Goal: Information Seeking & Learning: Learn about a topic

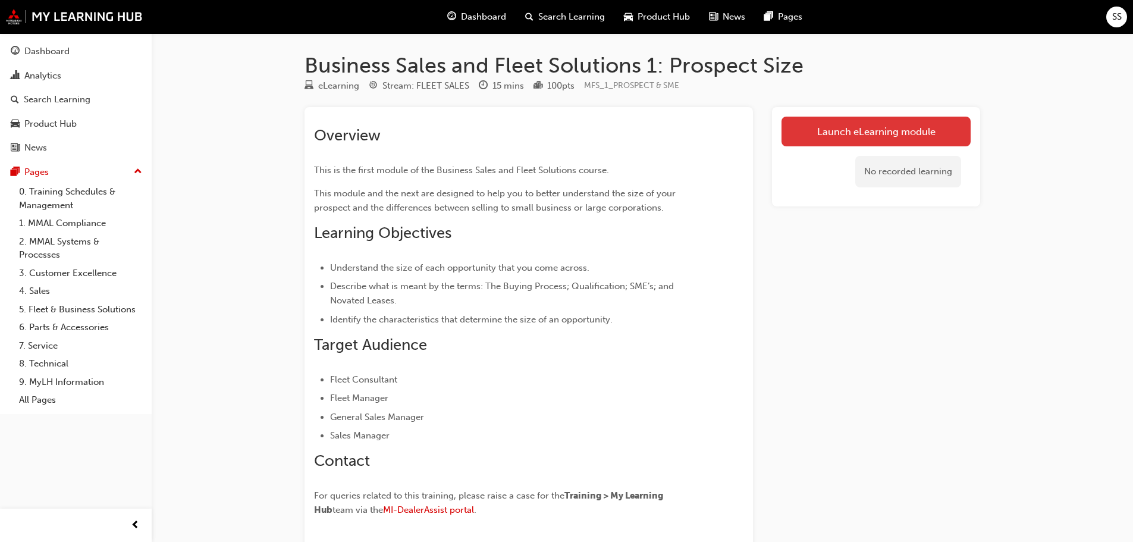
click at [810, 134] on link "Launch eLearning module" at bounding box center [876, 132] width 189 height 30
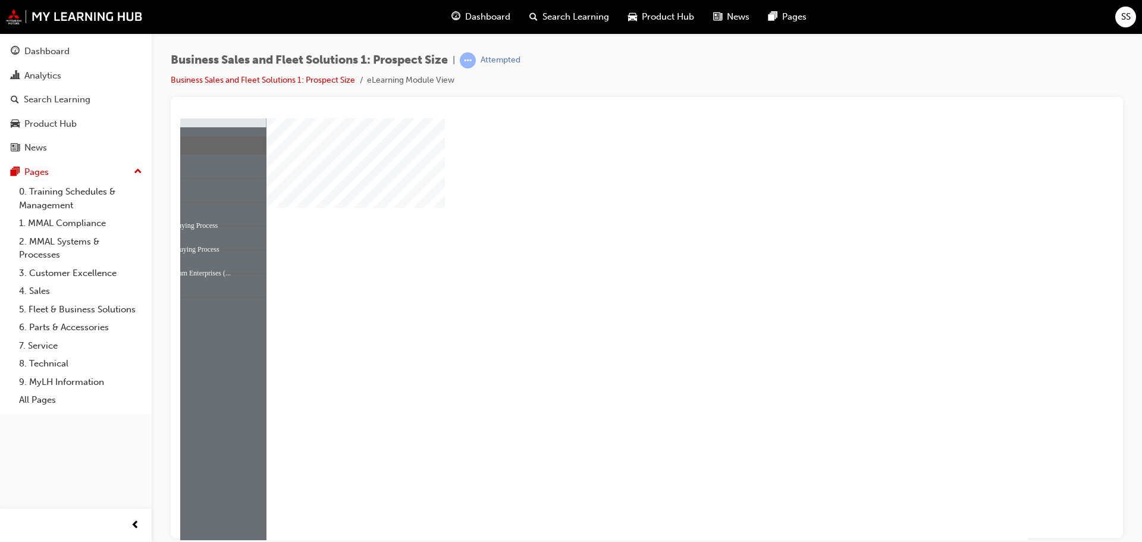
click at [613, 295] on div "play" at bounding box center [613, 295] width 0 height 0
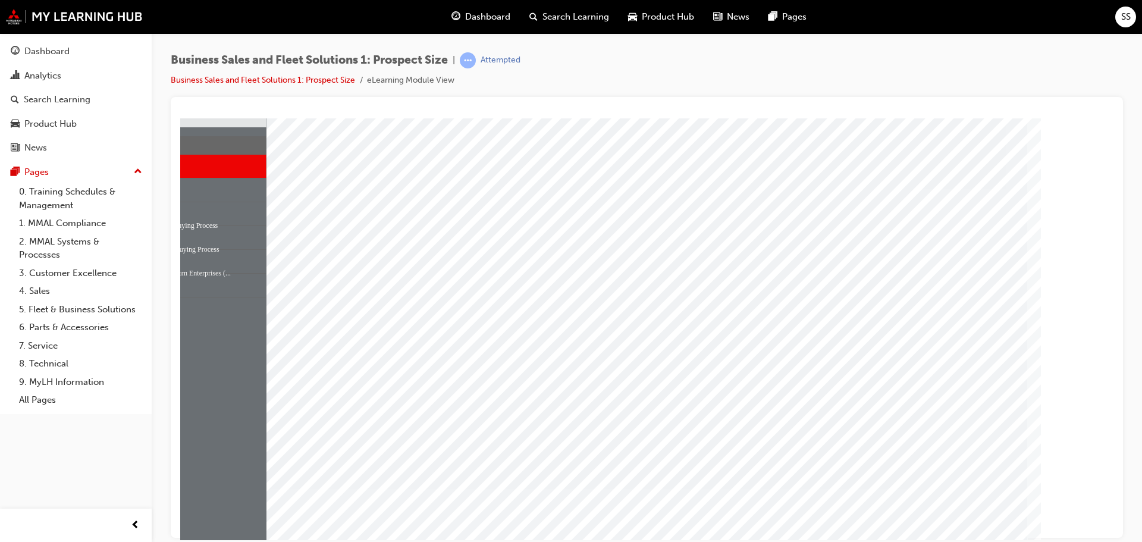
scroll to position [33, 0]
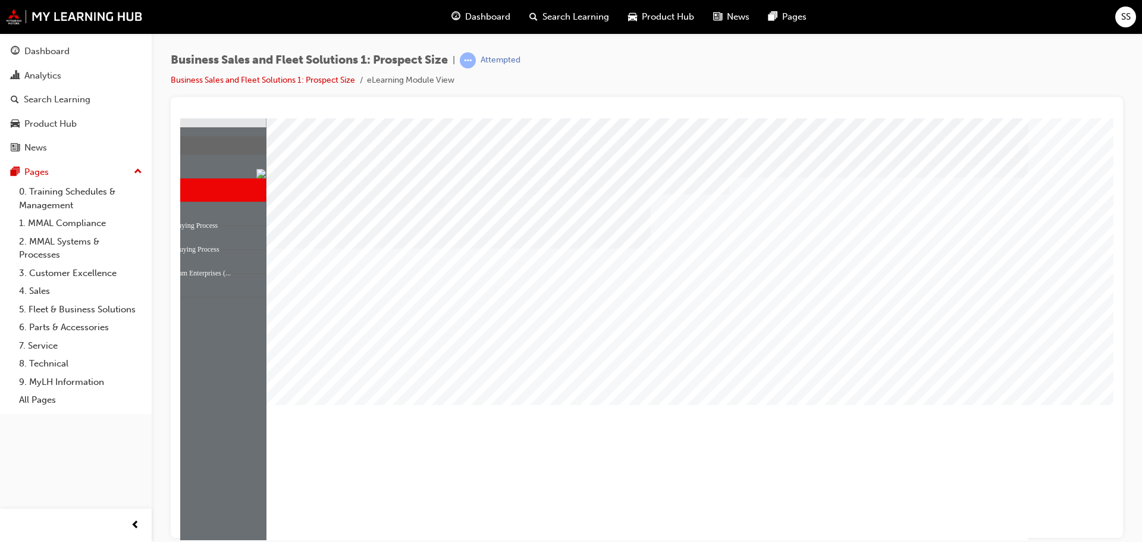
drag, startPoint x: 968, startPoint y: 506, endPoint x: 503, endPoint y: 212, distance: 550.0
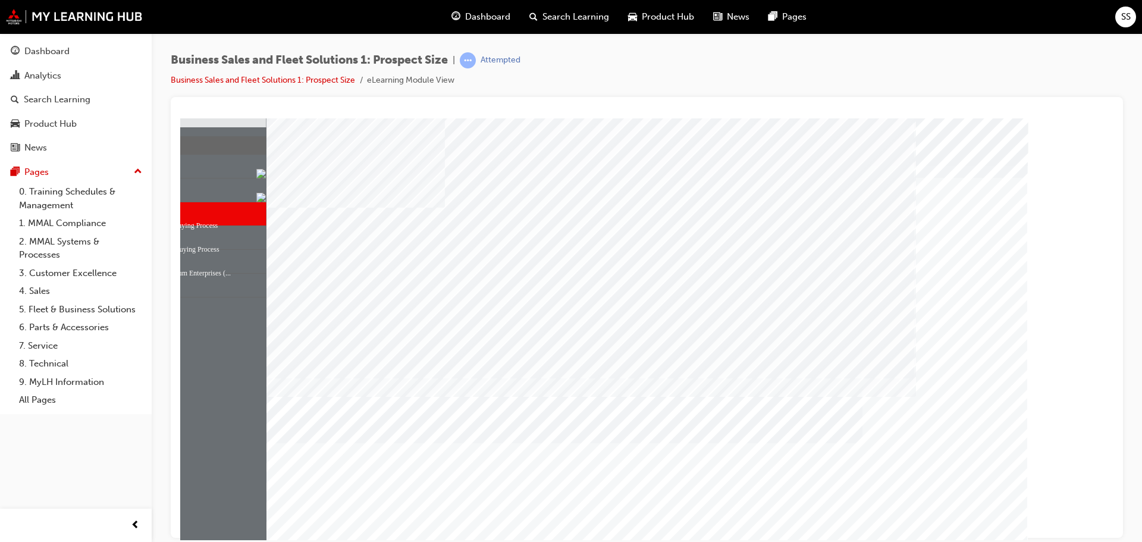
scroll to position [33, 0]
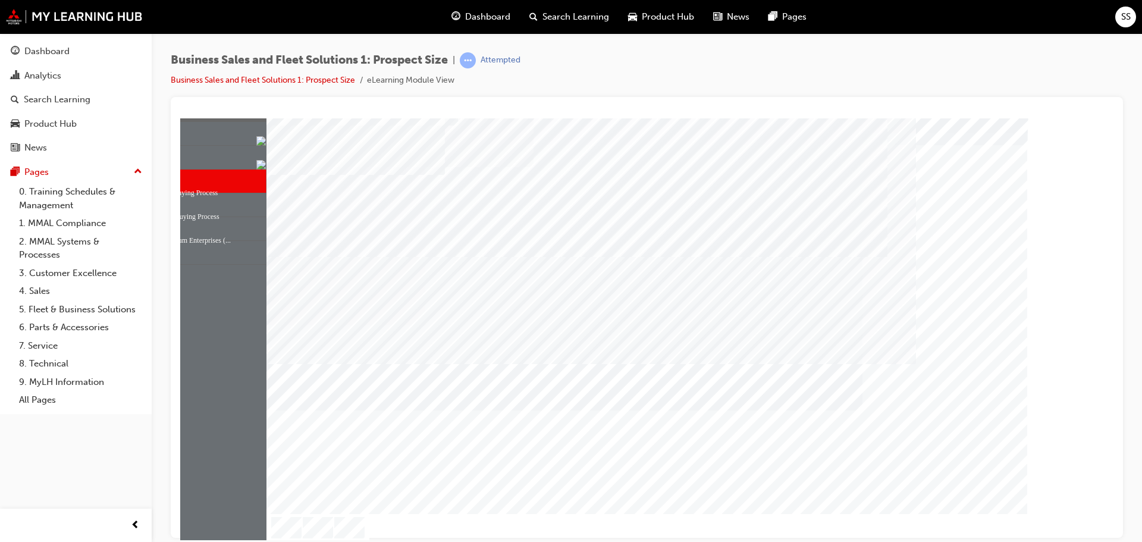
scroll to position [33, 0]
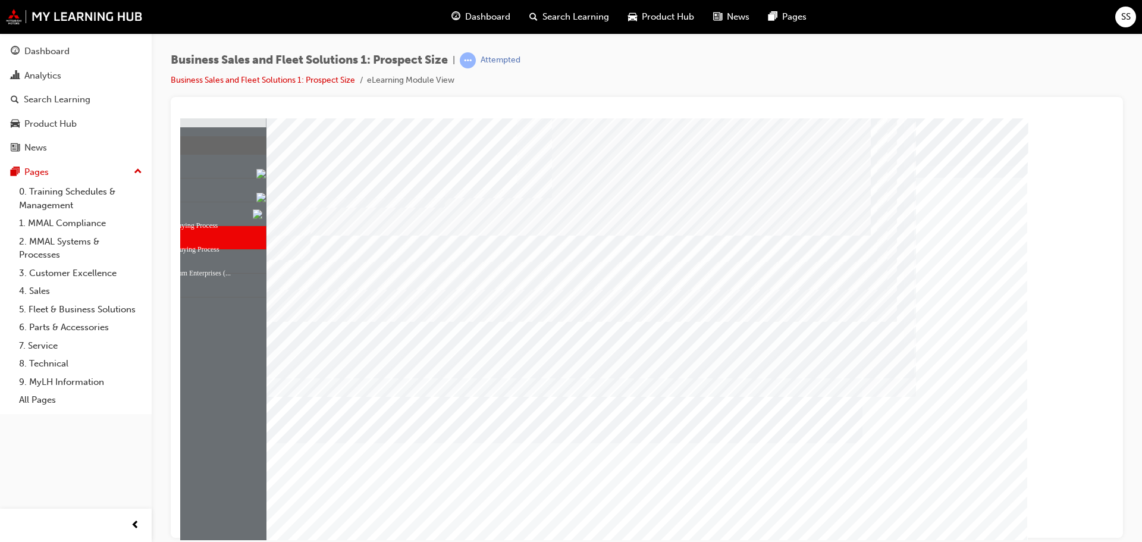
click at [243, 123] on div "Table Of Contents Module Complete Slide Title Start Introduction Topic: Pre-Int…" at bounding box center [647, 123] width 924 height 0
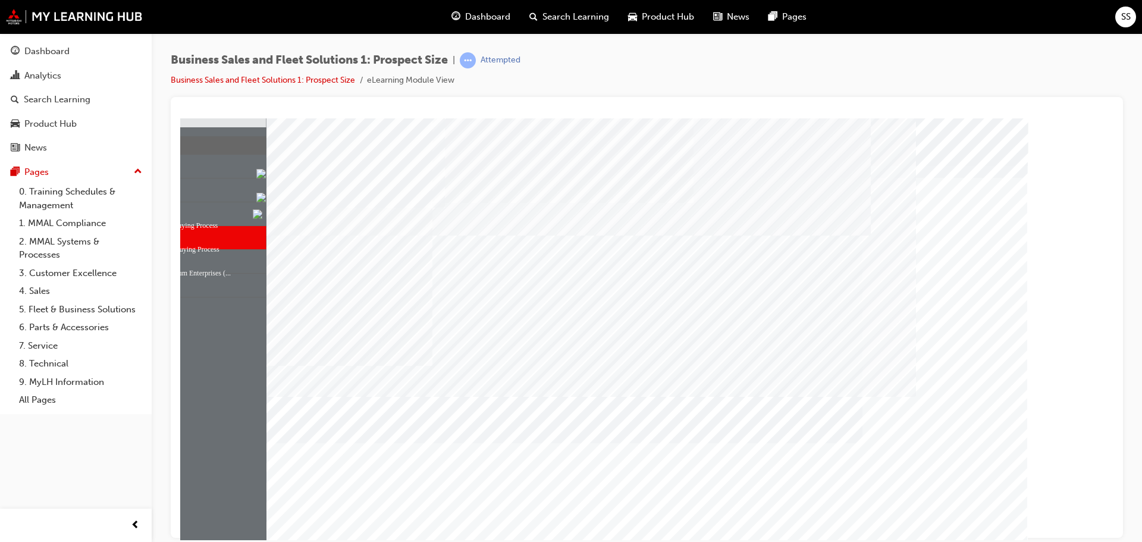
click at [629, 356] on div at bounding box center [697, 362] width 250 height 18
radio input "true"
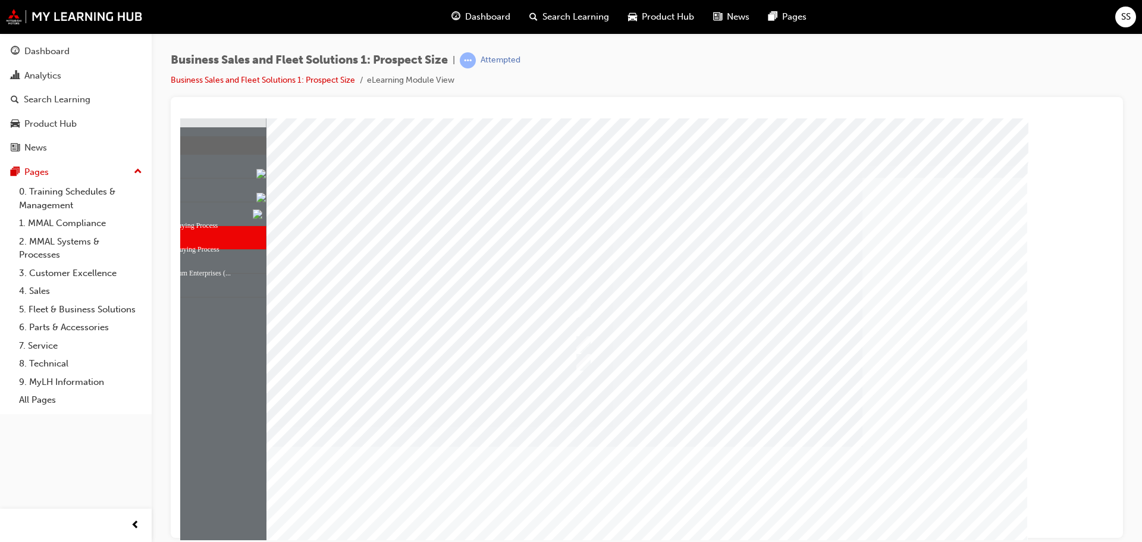
click at [639, 344] on div at bounding box center [648, 345] width 762 height 455
click at [583, 343] on input "Consideration" at bounding box center [581, 344] width 13 height 13
radio input "true"
click at [585, 356] on input "Intent" at bounding box center [581, 362] width 13 height 13
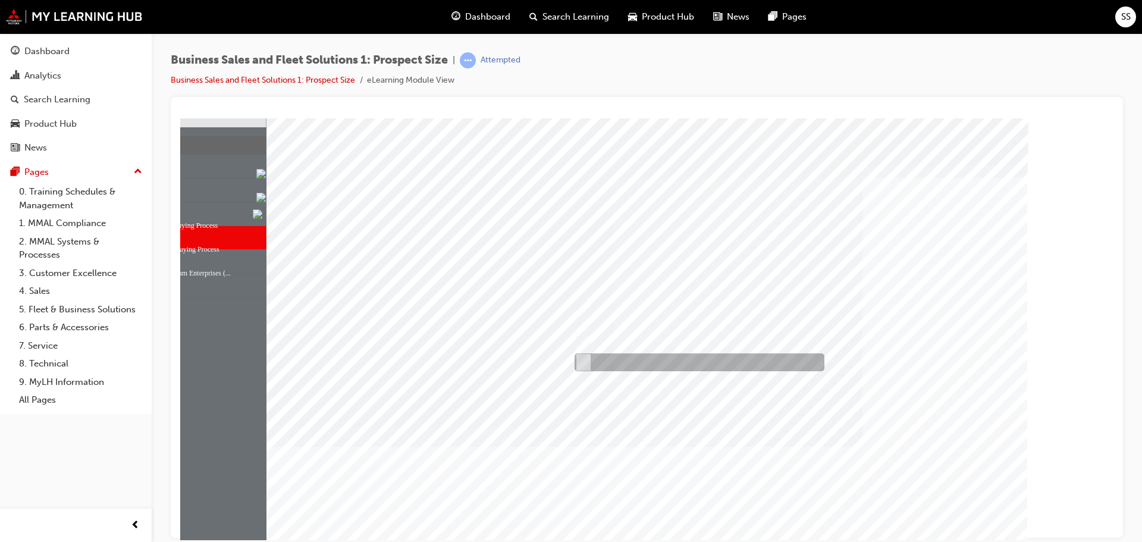
radio input "true"
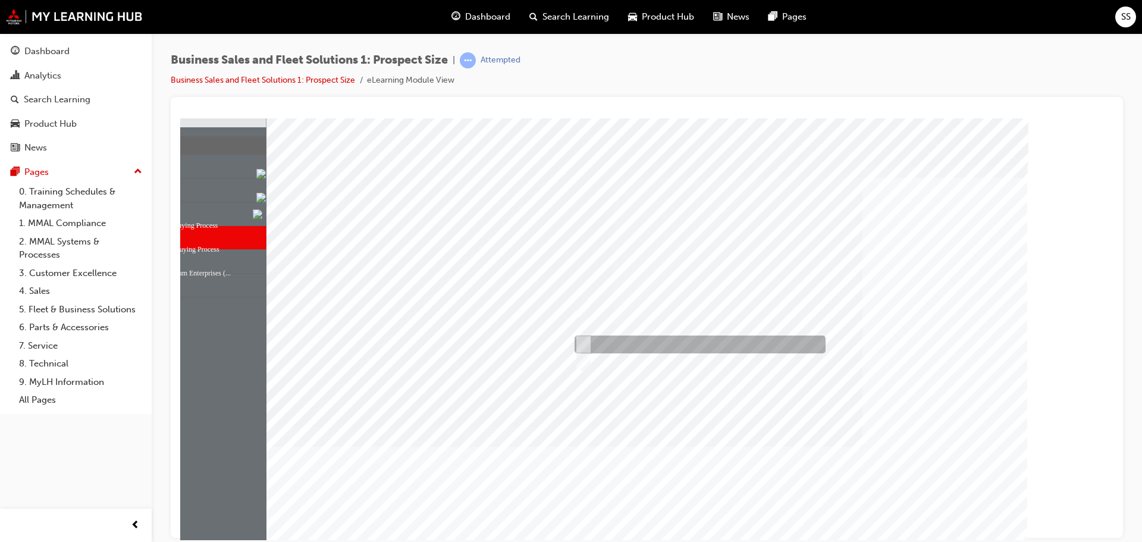
click at [581, 339] on input "Consideration" at bounding box center [581, 344] width 13 height 13
radio input "true"
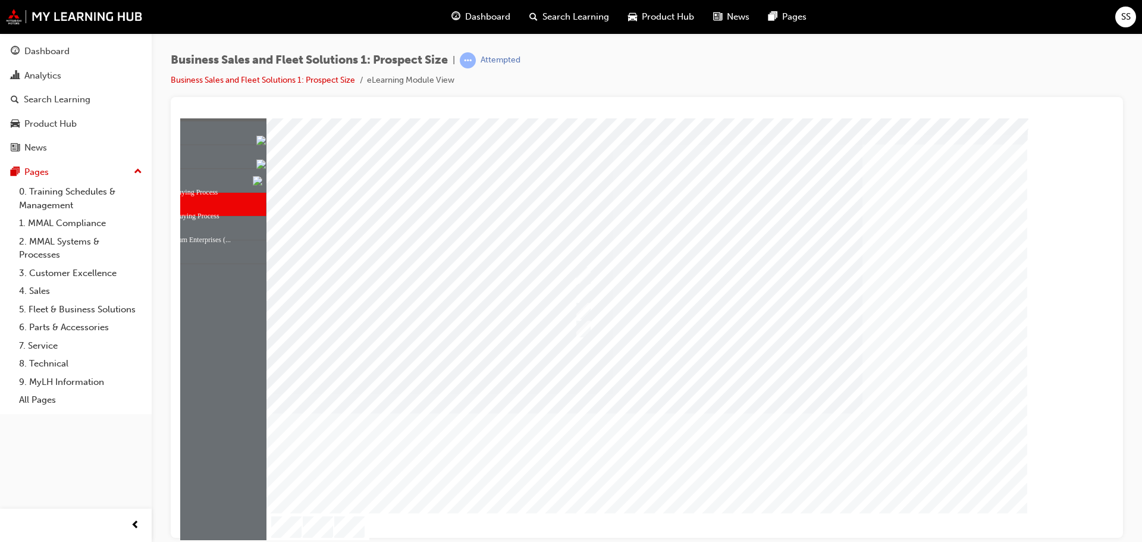
click at [785, 389] on div at bounding box center [648, 311] width 762 height 455
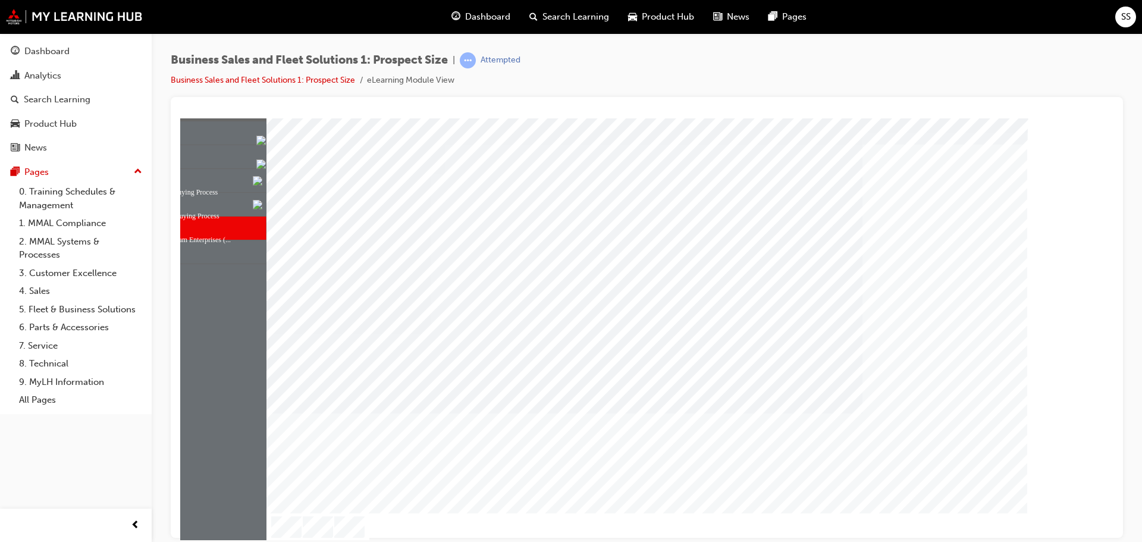
drag, startPoint x: 936, startPoint y: 449, endPoint x: 958, endPoint y: 471, distance: 30.7
click at [958, 513] on div "Image" at bounding box center [648, 534] width 762 height 42
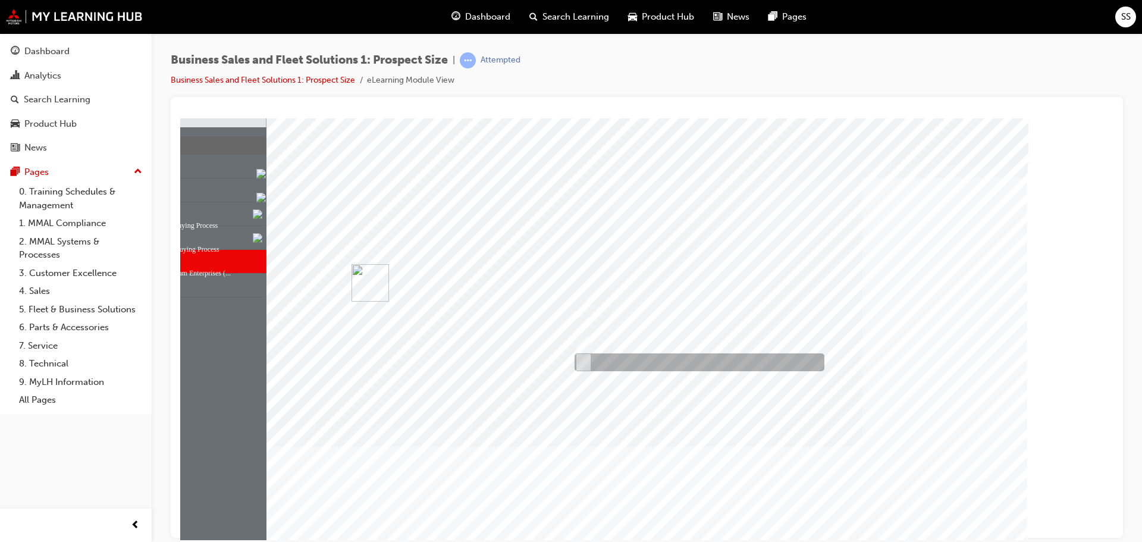
click at [577, 359] on input "Assist with fleet administration" at bounding box center [580, 362] width 13 height 13
checkbox input "true"
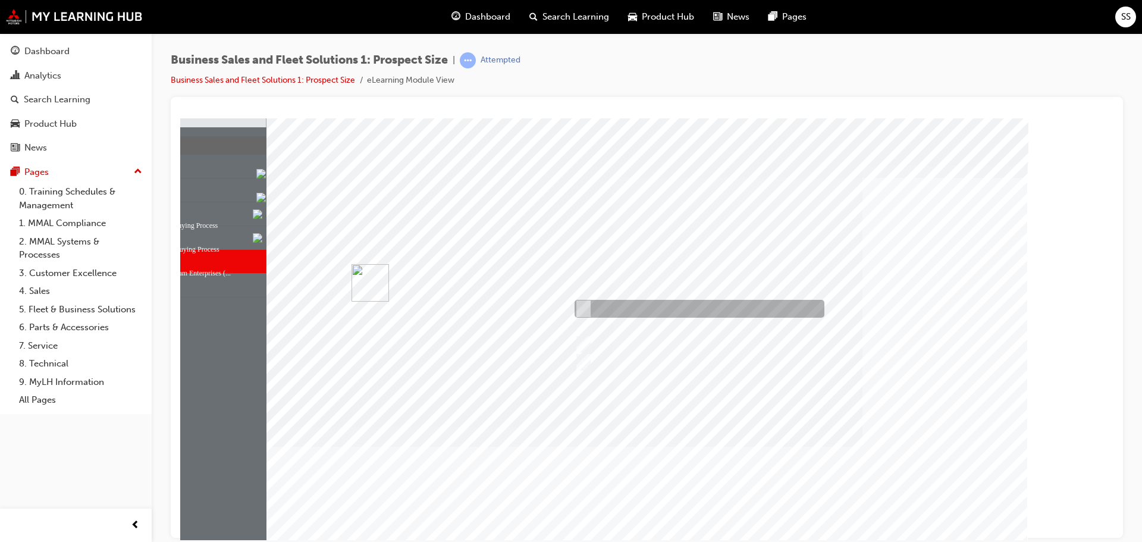
click at [585, 311] on input "Offer loan vehicles" at bounding box center [580, 308] width 13 height 13
checkbox input "true"
click at [642, 343] on div at bounding box center [648, 345] width 762 height 455
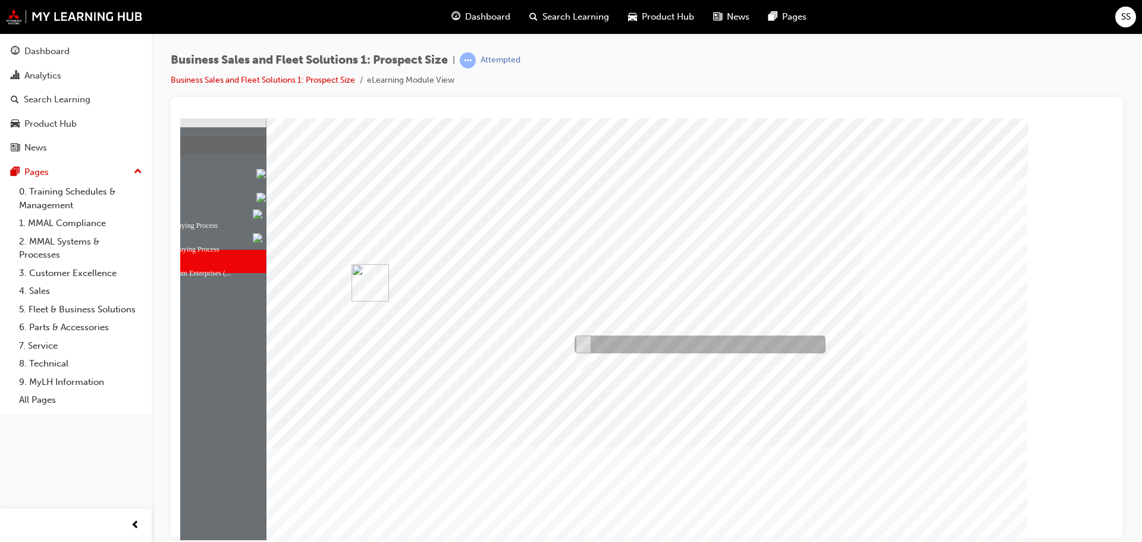
click at [642, 343] on div at bounding box center [697, 345] width 251 height 18
checkbox input "true"
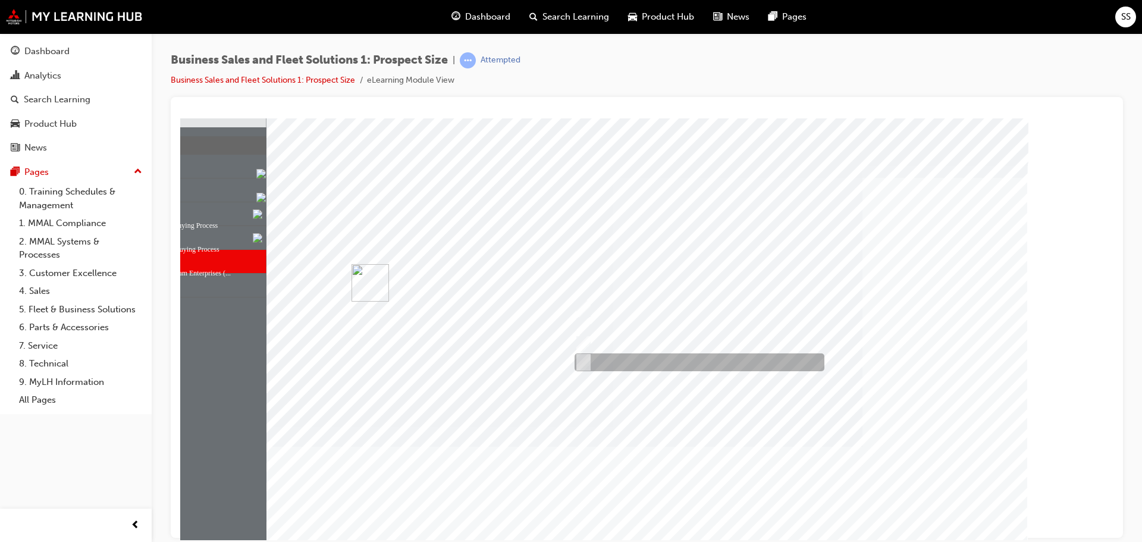
click at [621, 364] on div at bounding box center [697, 362] width 250 height 18
checkbox input "false"
click at [804, 487] on div at bounding box center [648, 345] width 762 height 455
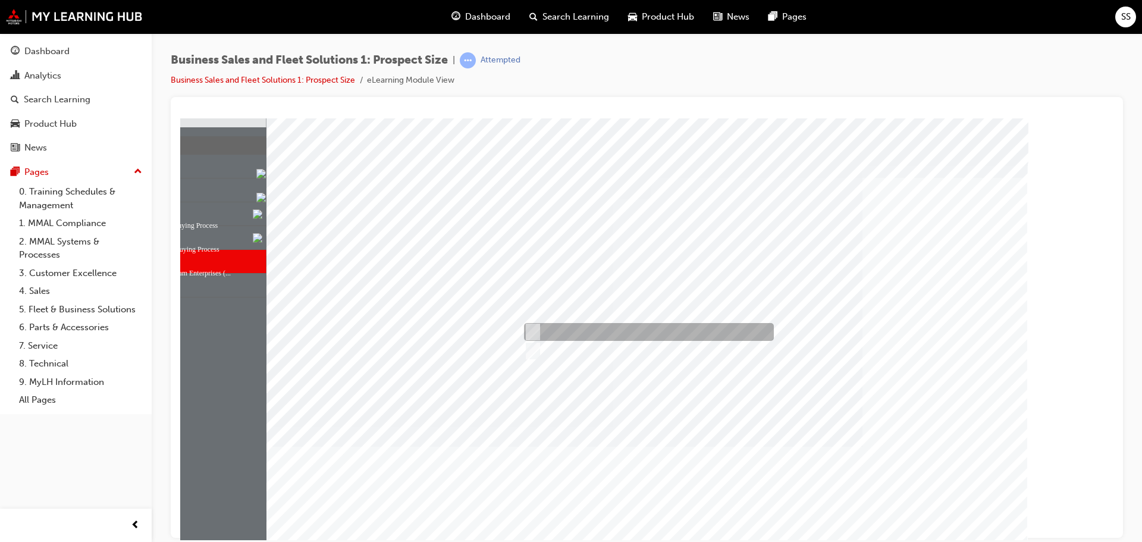
click at [719, 340] on div at bounding box center [646, 332] width 250 height 18
click at [550, 354] on div at bounding box center [648, 345] width 762 height 455
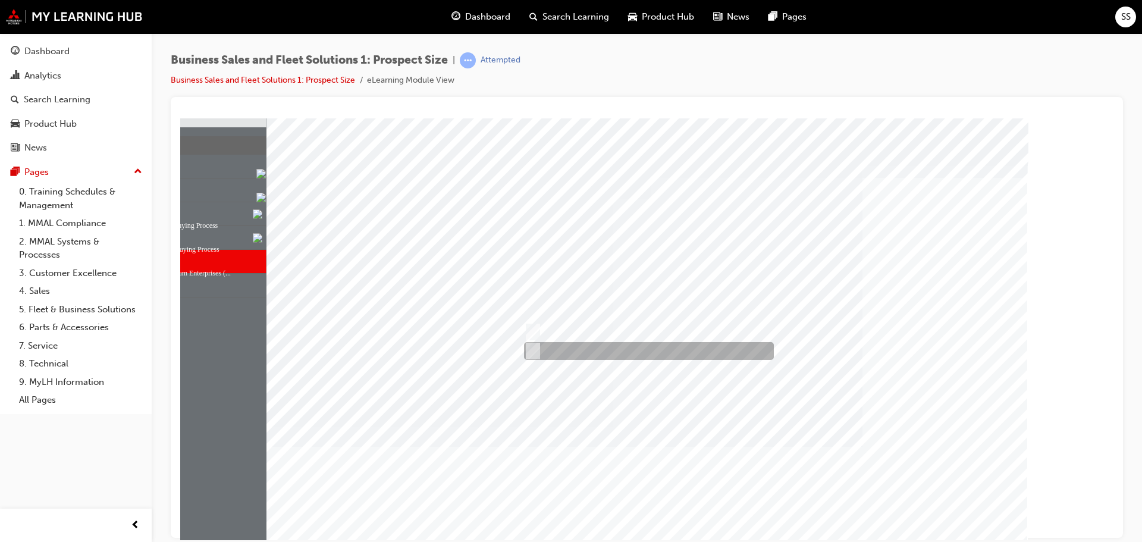
click at [549, 357] on div at bounding box center [646, 351] width 250 height 18
radio input "false"
radio input "true"
click at [816, 484] on div at bounding box center [648, 345] width 762 height 455
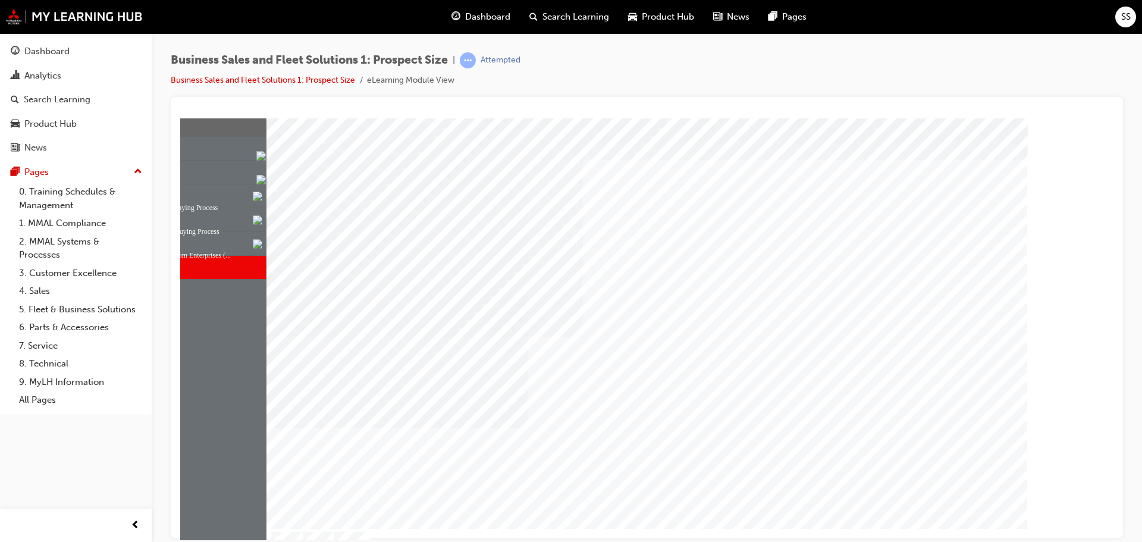
scroll to position [33, 0]
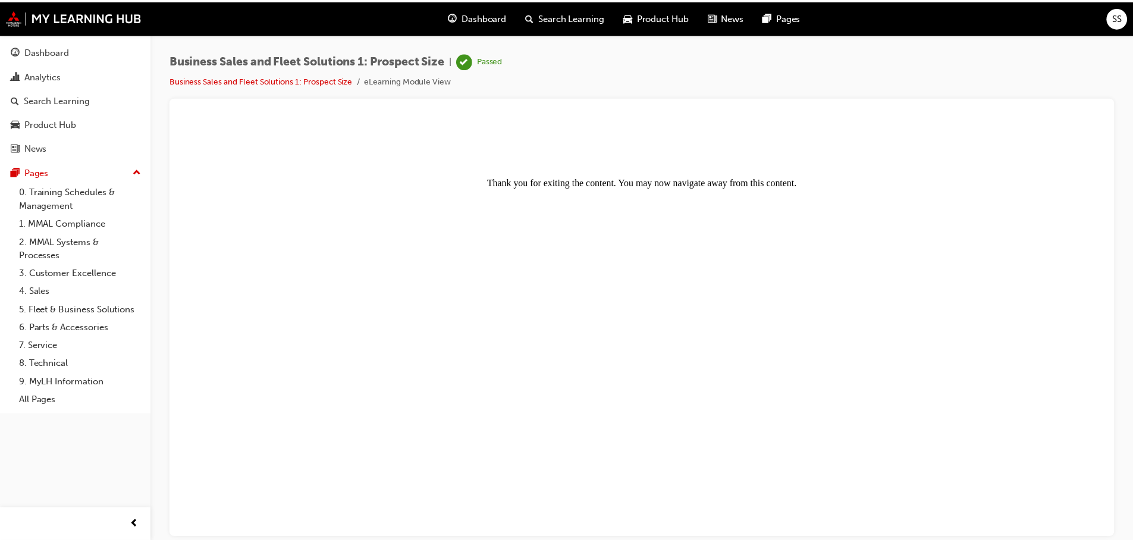
scroll to position [0, 0]
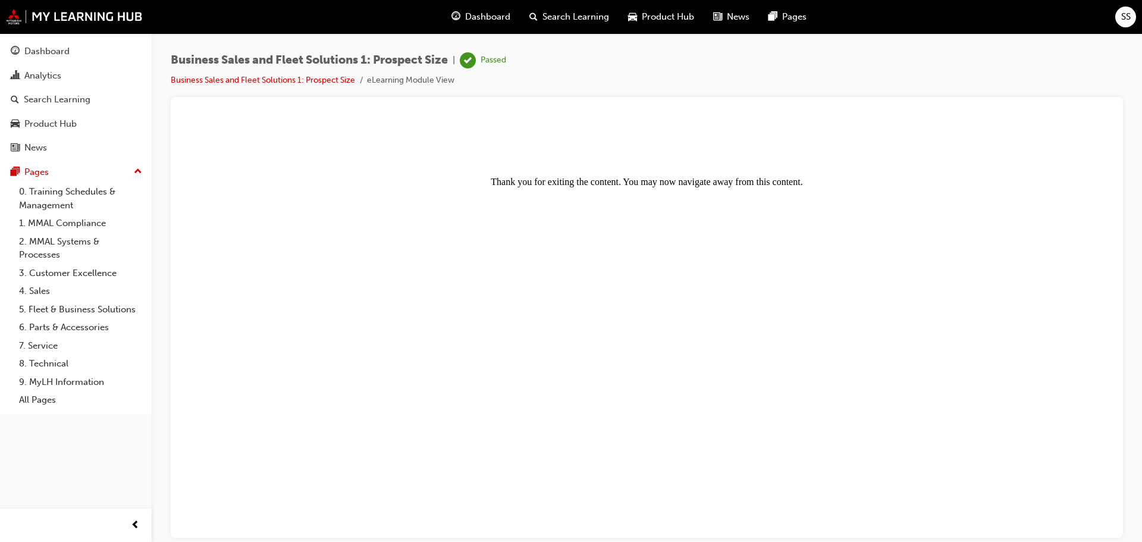
click at [497, 20] on span "Dashboard" at bounding box center [487, 17] width 45 height 14
